Goal: Find specific fact: Find specific fact

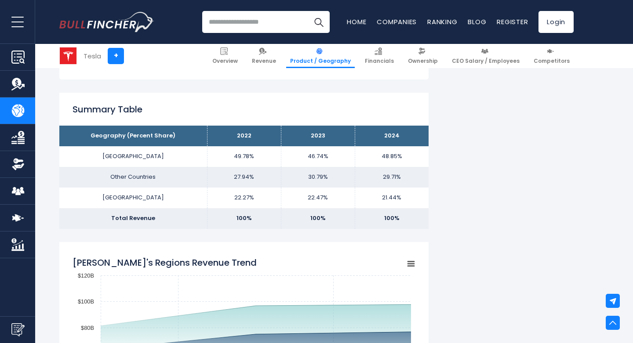
scroll to position [532, 0]
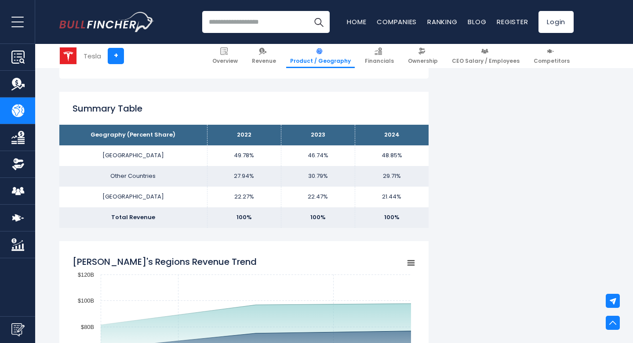
click at [387, 156] on td "48.85%" at bounding box center [392, 155] width 74 height 21
copy tbody "48.85%"
click at [396, 176] on td "29.71%" at bounding box center [392, 176] width 74 height 21
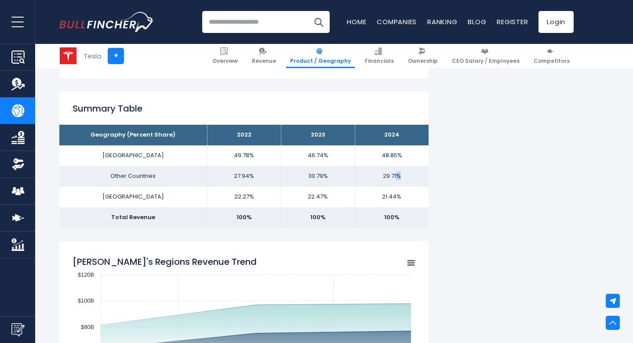
click at [396, 176] on td "29.71%" at bounding box center [392, 176] width 74 height 21
copy tbody "29.71%"
click at [396, 195] on td "21.44%" at bounding box center [392, 197] width 74 height 21
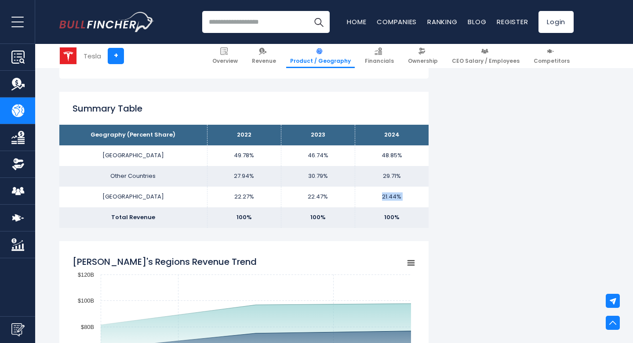
click at [396, 195] on td "21.44%" at bounding box center [392, 197] width 74 height 21
copy tbody "21.44%"
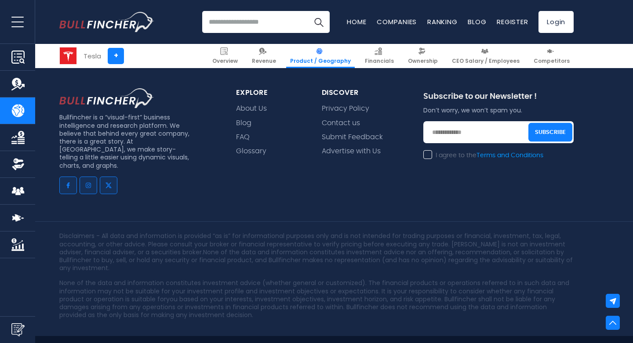
scroll to position [2033, 0]
